Goal: Task Accomplishment & Management: Manage account settings

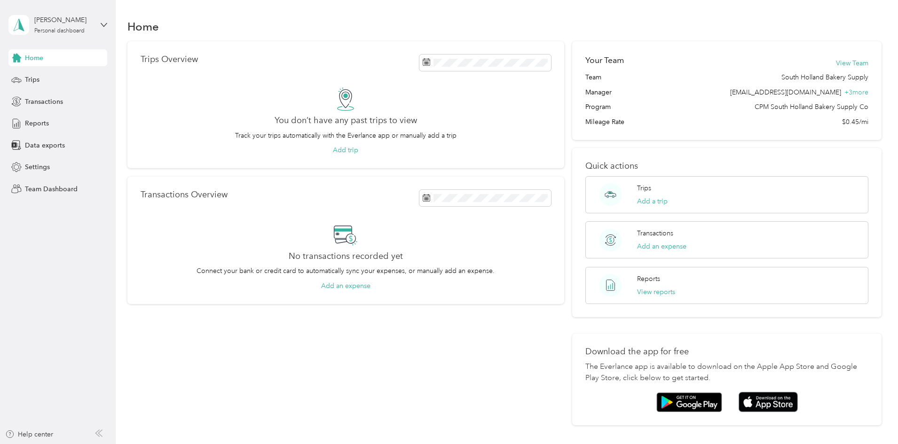
click at [46, 35] on div "[PERSON_NAME] Personal dashboard" at bounding box center [57, 24] width 99 height 33
click at [51, 83] on div "Team dashboard Personal dashboard Log out" at bounding box center [107, 96] width 185 height 59
click at [91, 16] on div "[PERSON_NAME]" at bounding box center [63, 20] width 59 height 10
click at [63, 77] on div "Team dashboard" at bounding box center [42, 77] width 50 height 10
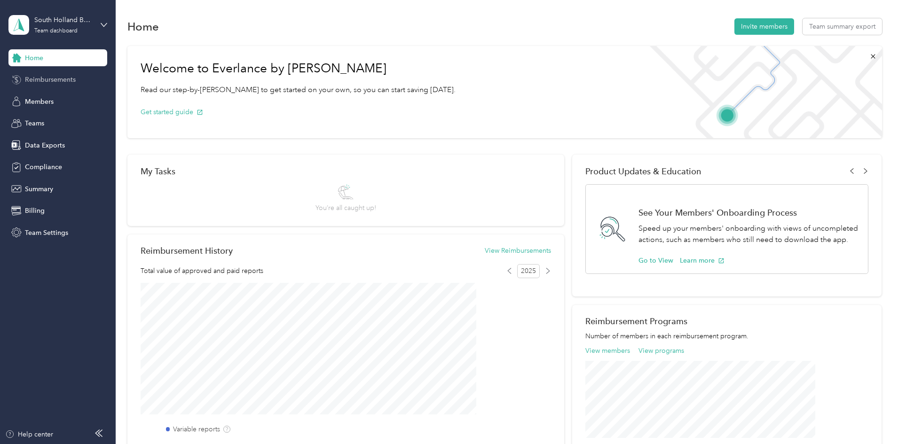
click at [59, 78] on span "Reimbursements" at bounding box center [50, 80] width 51 height 10
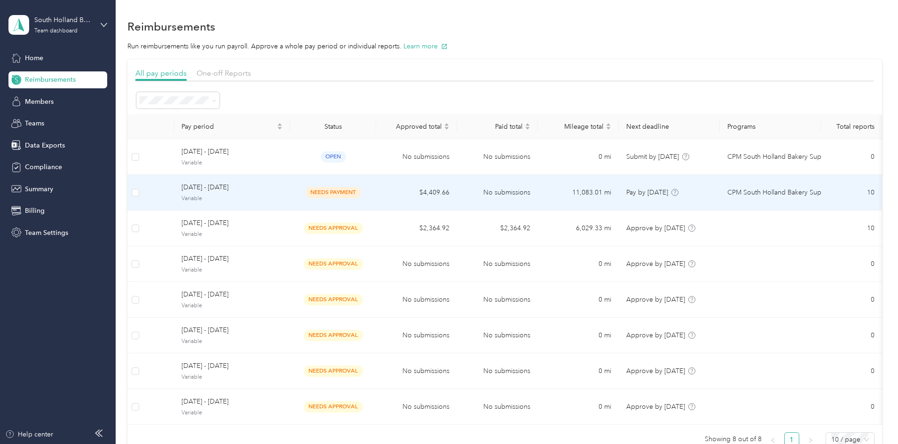
click at [290, 199] on td "[DATE] - [DATE] Variable" at bounding box center [232, 193] width 116 height 36
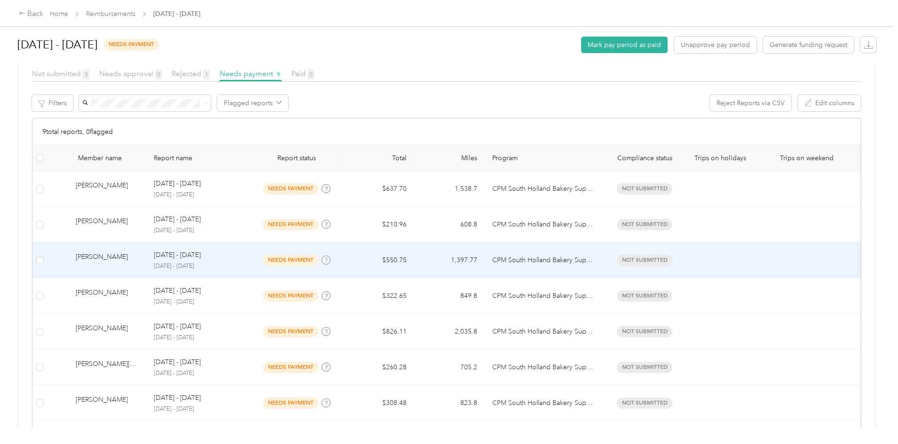
scroll to position [188, 0]
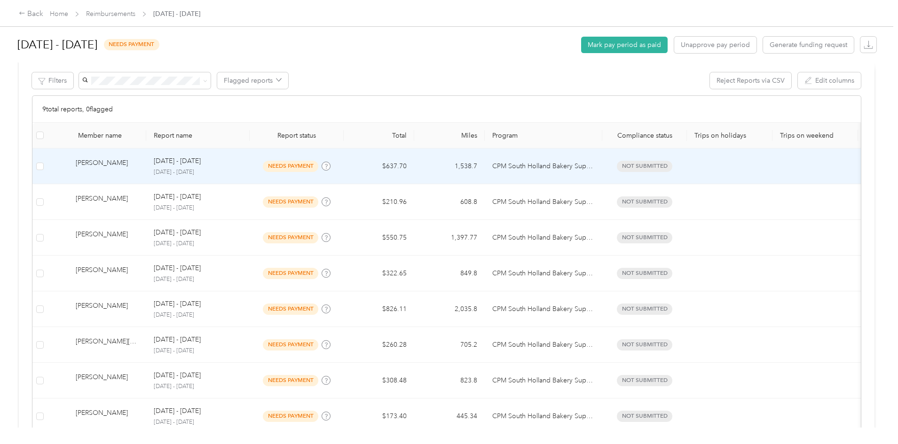
click at [414, 179] on td "$637.70" at bounding box center [379, 166] width 70 height 36
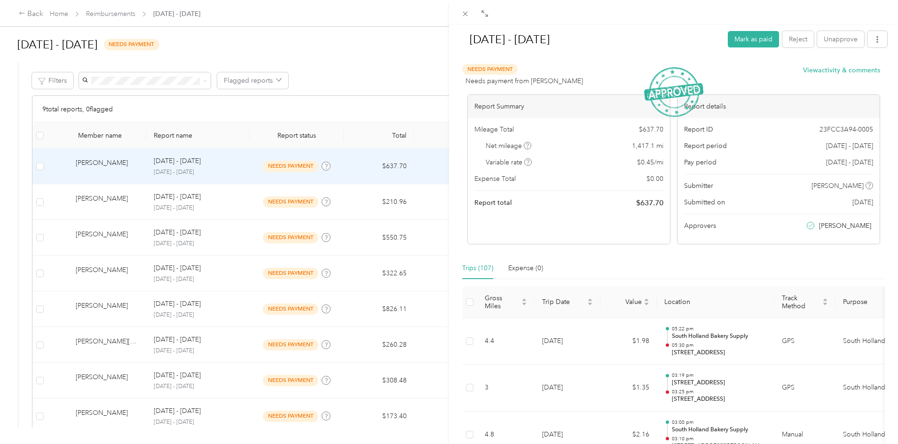
click at [53, 177] on div "[DATE] - [DATE] Mark as paid Reject Unapprove Needs Payment Needs payment from …" at bounding box center [449, 222] width 898 height 444
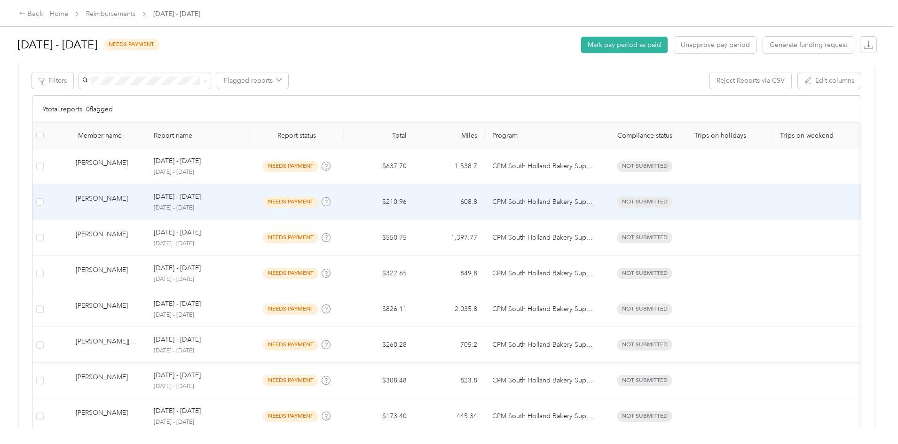
click at [414, 204] on td "$210.96" at bounding box center [379, 202] width 70 height 36
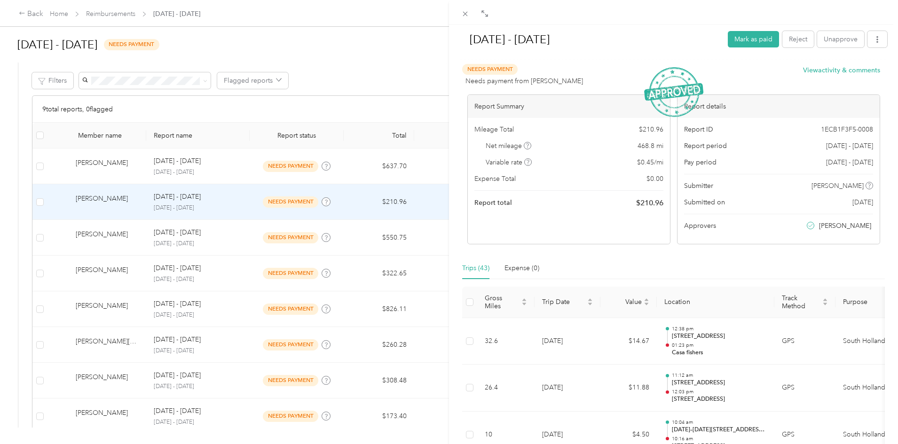
click at [61, 164] on div "[DATE] - [DATE] Mark as paid Reject Unapprove Needs Payment Needs payment from …" at bounding box center [449, 222] width 898 height 444
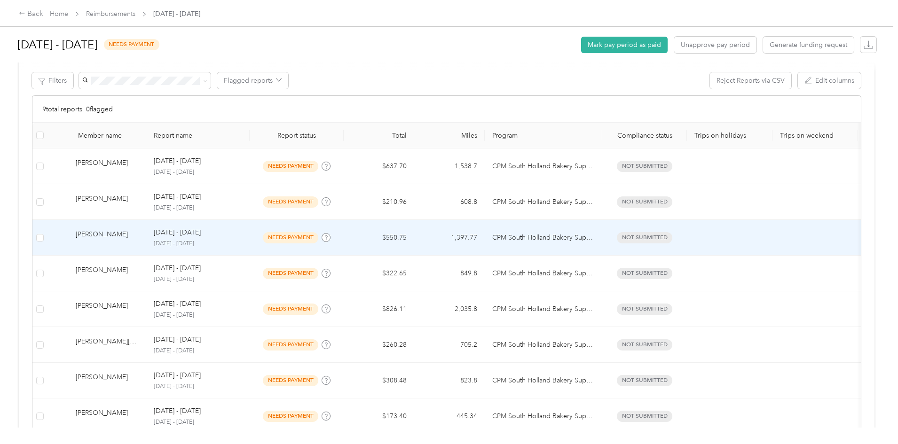
click at [484, 241] on td "1,397.77" at bounding box center [449, 238] width 70 height 36
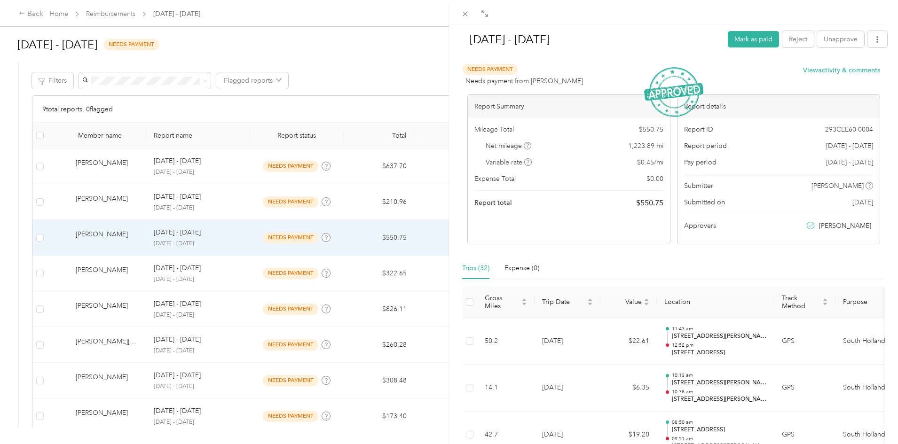
drag, startPoint x: 4, startPoint y: 198, endPoint x: 40, endPoint y: 214, distance: 39.7
click at [4, 198] on div "[DATE] - [DATE] Mark as paid Reject Unapprove Needs Payment Needs payment from …" at bounding box center [449, 222] width 898 height 444
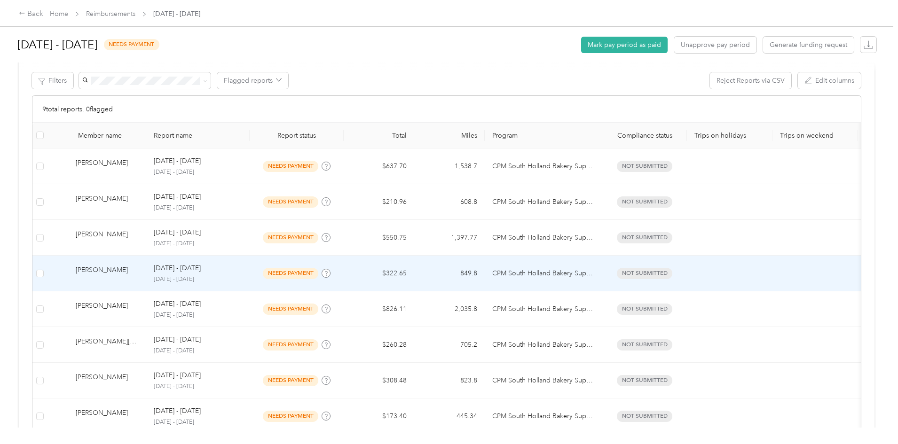
click at [484, 273] on td "849.8" at bounding box center [449, 274] width 70 height 36
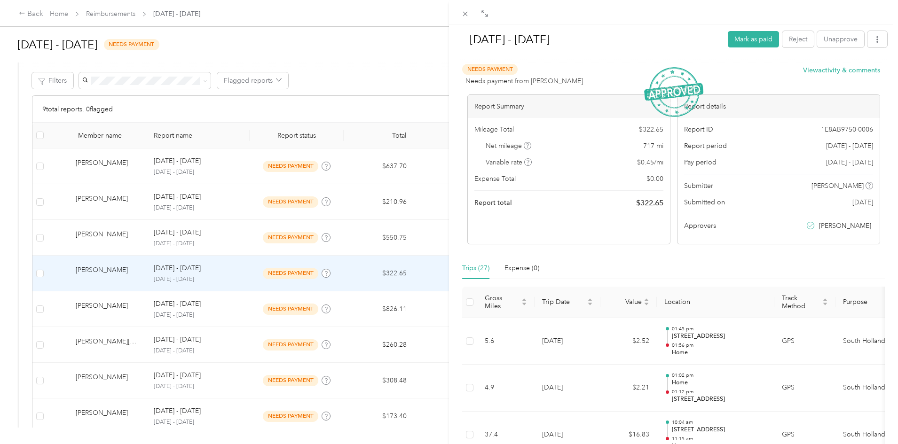
drag, startPoint x: 52, startPoint y: 213, endPoint x: 94, endPoint y: 253, distance: 57.9
click at [52, 213] on div "[DATE] - [DATE] Mark as paid Reject Unapprove Needs Payment Needs payment from …" at bounding box center [449, 222] width 898 height 444
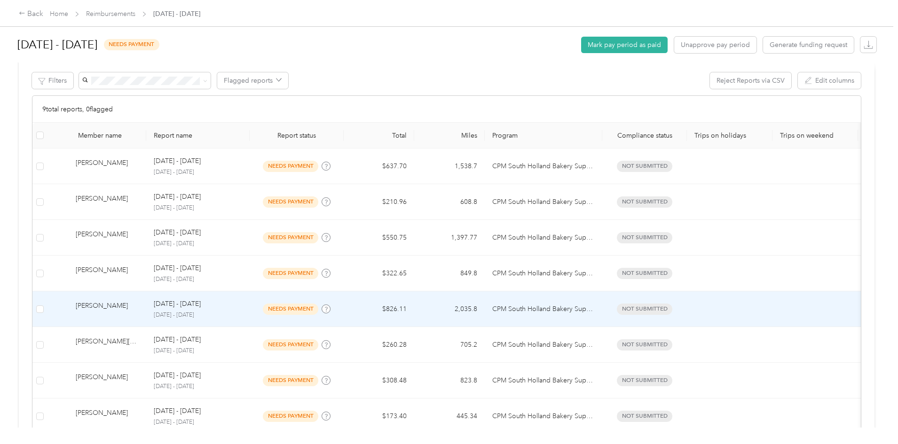
click at [414, 304] on td "$826.11" at bounding box center [379, 309] width 70 height 36
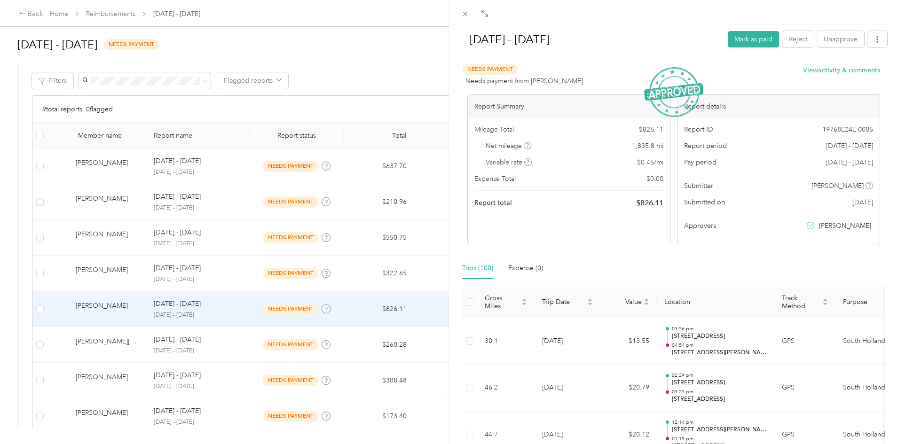
drag, startPoint x: 28, startPoint y: 213, endPoint x: 139, endPoint y: 293, distance: 137.3
click at [28, 213] on div "[DATE] - [DATE] Mark as paid Reject Unapprove Needs Payment Needs payment from …" at bounding box center [449, 222] width 898 height 444
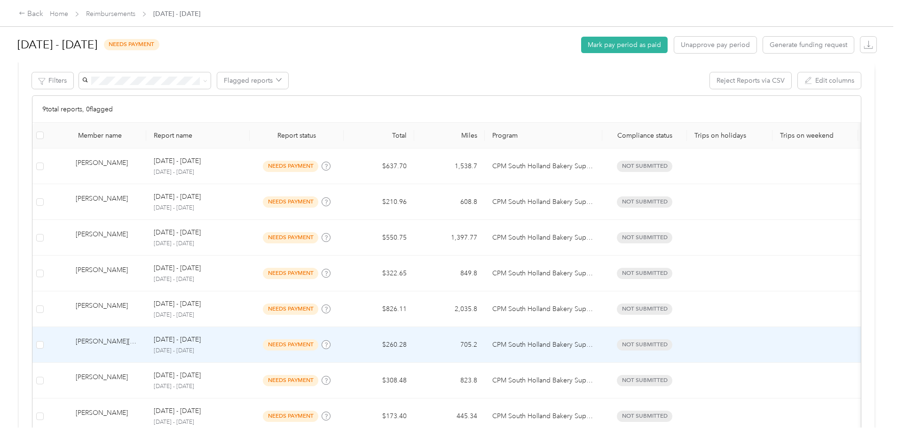
click at [414, 345] on td "$260.28" at bounding box center [379, 345] width 70 height 36
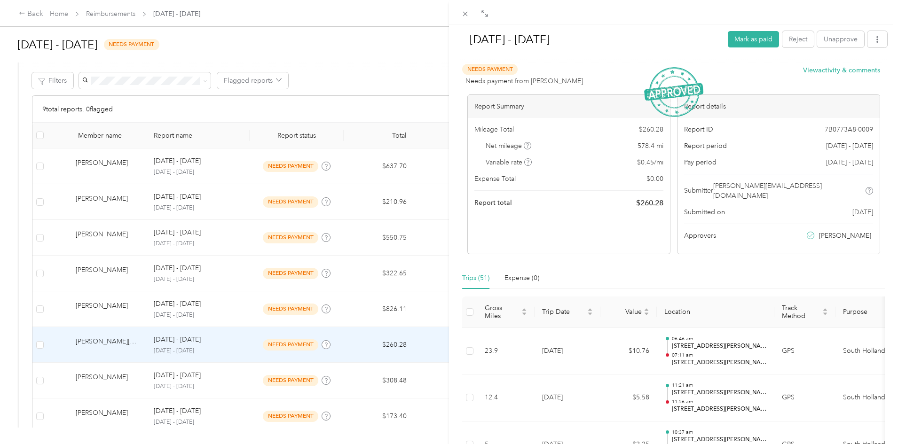
click at [74, 198] on div "[DATE] - [DATE] Mark as paid Reject Unapprove Needs Payment Needs payment from …" at bounding box center [449, 222] width 898 height 444
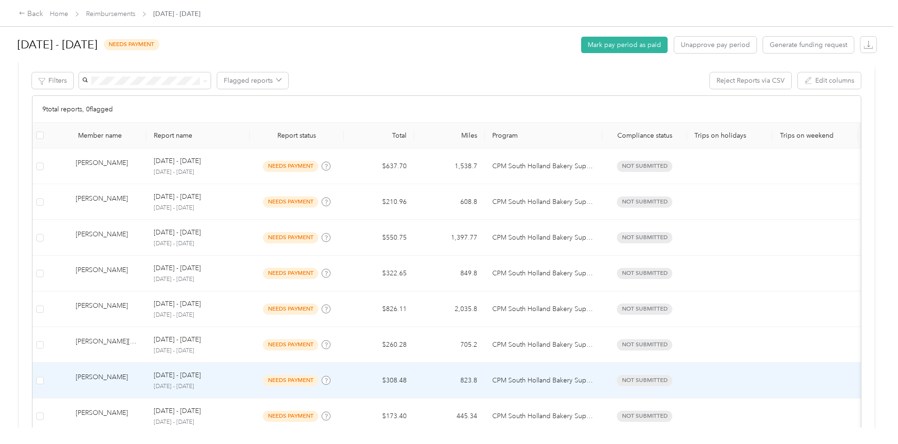
click at [139, 386] on div "[PERSON_NAME]" at bounding box center [107, 380] width 63 height 16
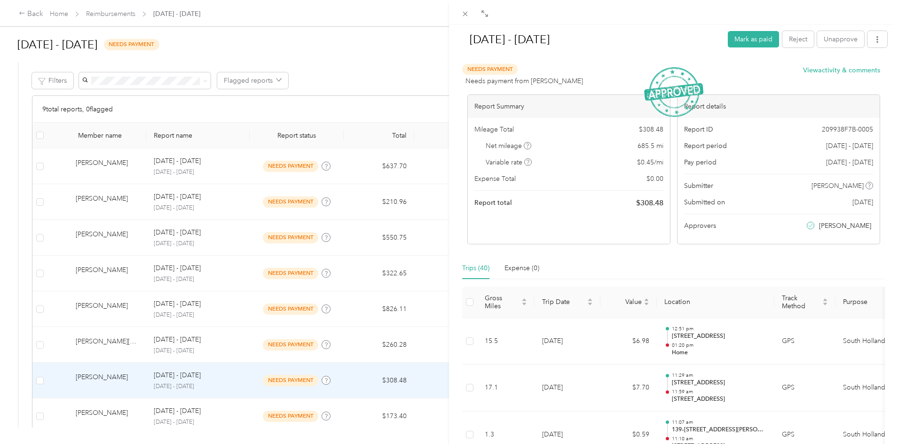
click at [78, 317] on div "[DATE] - [DATE] Mark as paid Reject Unapprove Needs Payment Needs payment from …" at bounding box center [449, 222] width 898 height 444
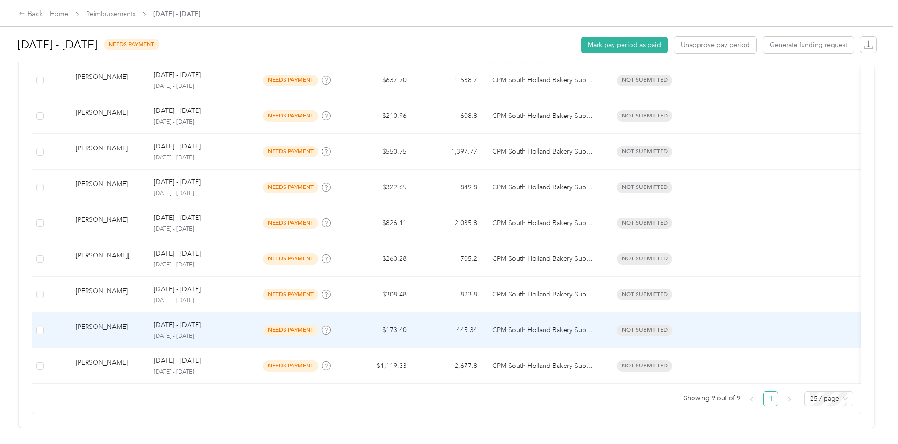
scroll to position [282, 0]
click at [242, 332] on p "[DATE] - [DATE]" at bounding box center [198, 336] width 88 height 8
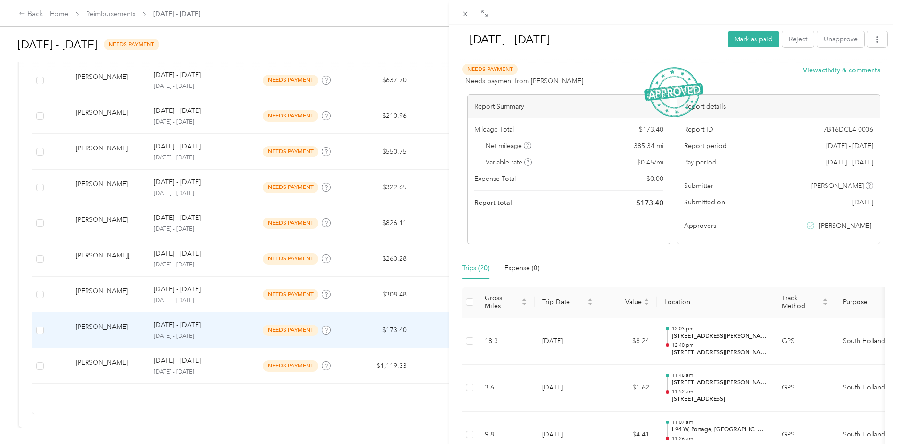
click at [46, 243] on div "[DATE] - [DATE] Mark as paid Reject Unapprove Needs Payment Needs payment from …" at bounding box center [449, 222] width 898 height 444
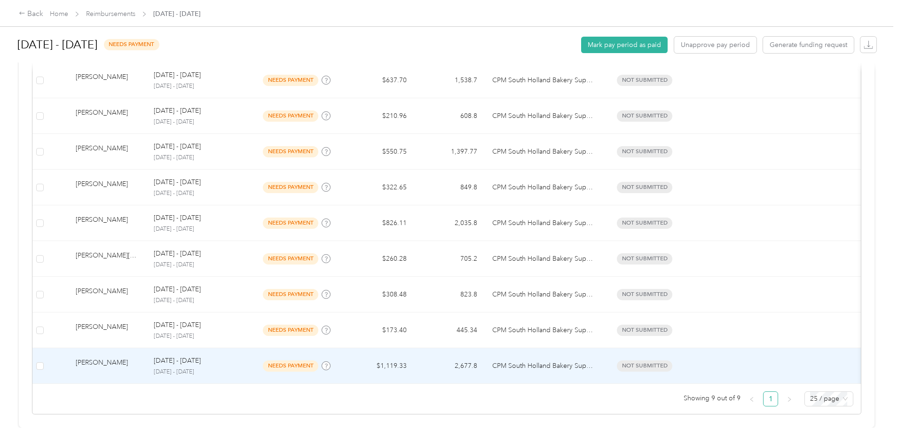
click at [484, 361] on td "2,677.8" at bounding box center [449, 366] width 70 height 36
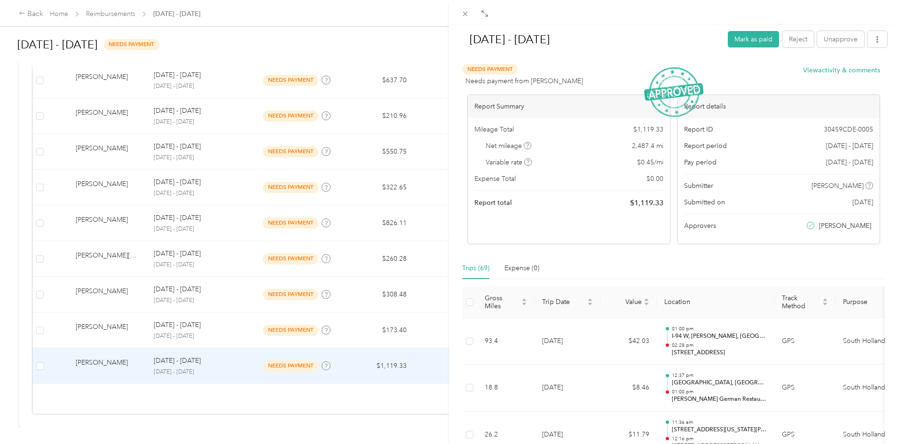
click at [35, 222] on div "[DATE] - [DATE] Mark as paid Reject Unapprove Needs Payment Needs payment from …" at bounding box center [449, 222] width 898 height 444
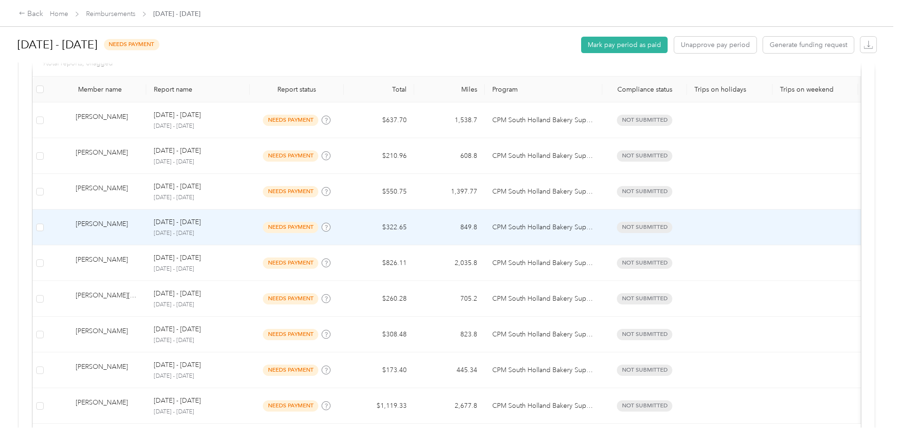
scroll to position [235, 0]
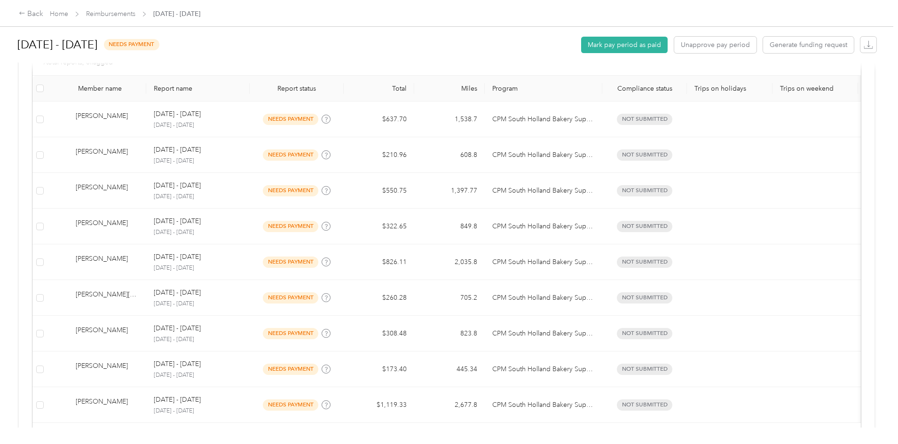
click at [457, 47] on div "[DATE] - [DATE] needs payment Mark pay period as paid Unapprove pay period Gene…" at bounding box center [446, 45] width 859 height 36
click at [581, 42] on button "Mark pay period as paid" at bounding box center [624, 45] width 86 height 16
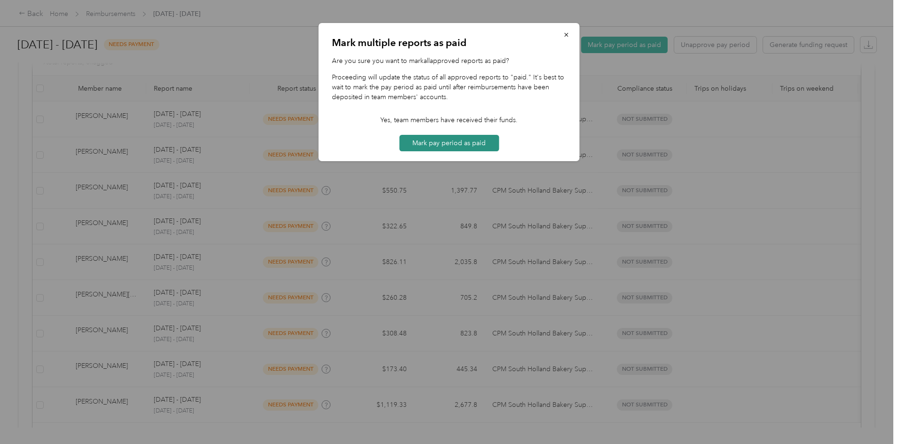
click at [466, 143] on button "Mark pay period as paid" at bounding box center [449, 143] width 100 height 16
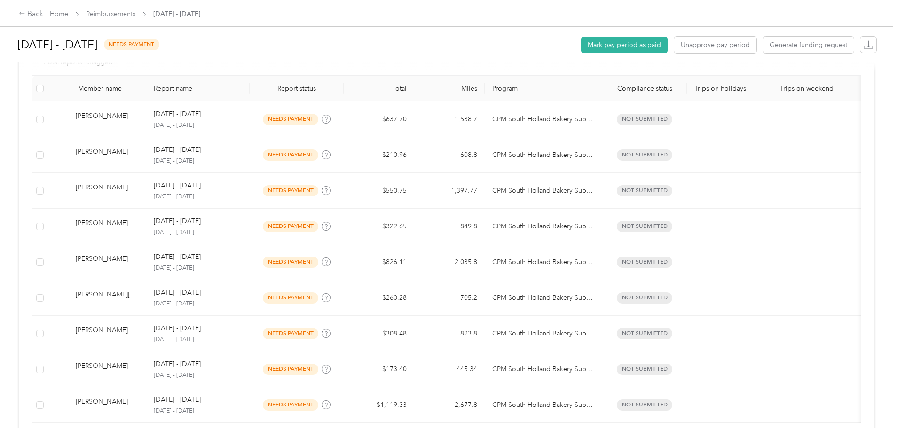
scroll to position [176, 0]
